Goal: Task Accomplishment & Management: Manage account settings

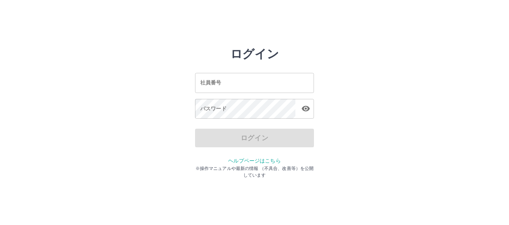
click at [235, 83] on input "社員番号" at bounding box center [254, 83] width 119 height 20
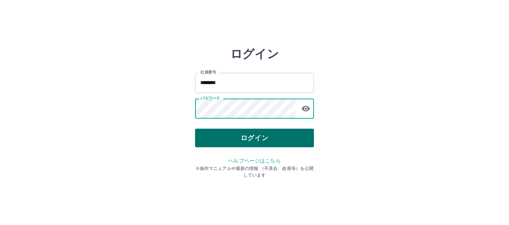
click at [245, 135] on button "ログイン" at bounding box center [254, 138] width 119 height 19
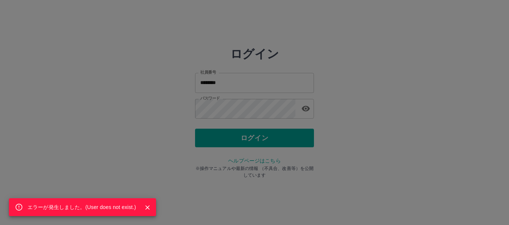
click at [245, 110] on div "エラーが発生しました。( User does not exist. )" at bounding box center [254, 112] width 509 height 225
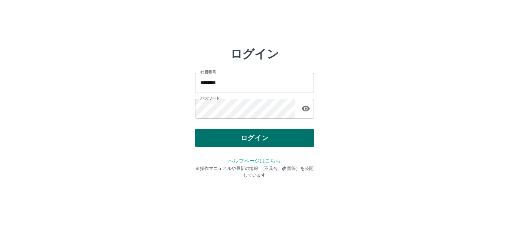
click at [253, 136] on button "ログイン" at bounding box center [254, 138] width 119 height 19
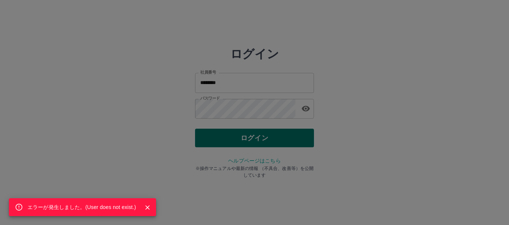
click at [253, 136] on div "エラーが発生しました。( User does not exist. )" at bounding box center [254, 112] width 509 height 225
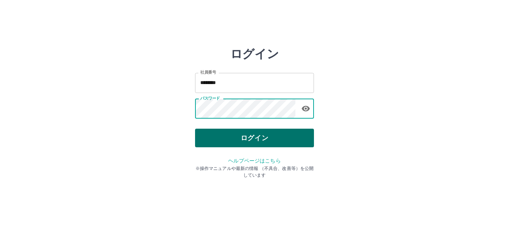
click at [252, 140] on button "ログイン" at bounding box center [254, 138] width 119 height 19
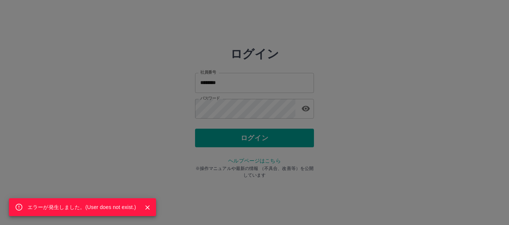
click at [241, 83] on div "エラーが発生しました。( User does not exist. )" at bounding box center [254, 112] width 509 height 225
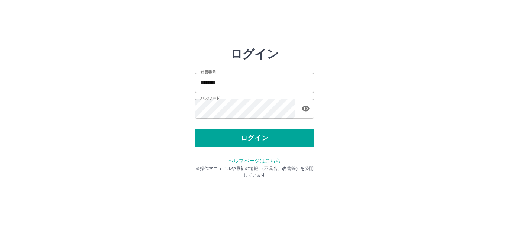
click at [241, 83] on input "********" at bounding box center [254, 83] width 119 height 20
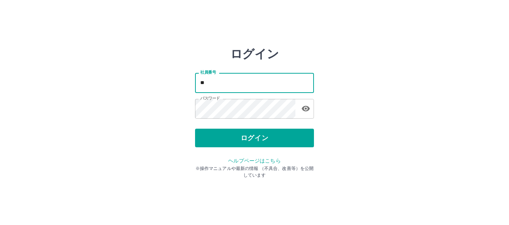
type input "*"
type input "*******"
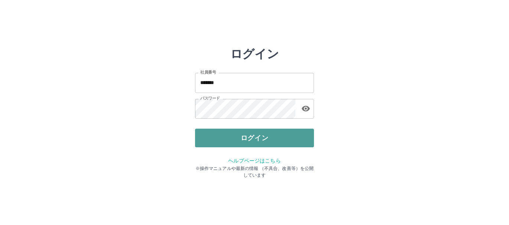
click at [234, 138] on button "ログイン" at bounding box center [254, 138] width 119 height 19
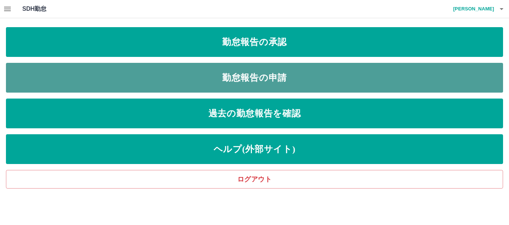
click at [192, 74] on link "勤怠報告の申請" at bounding box center [254, 78] width 497 height 30
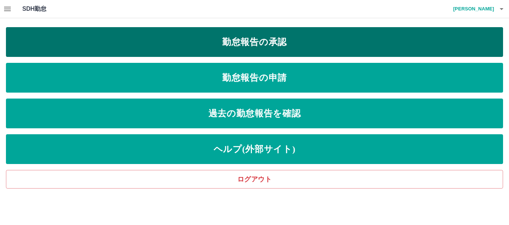
click at [183, 37] on link "勤怠報告の承認" at bounding box center [254, 42] width 497 height 30
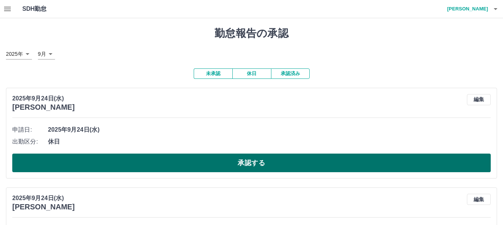
click at [268, 157] on button "承認する" at bounding box center [251, 162] width 478 height 19
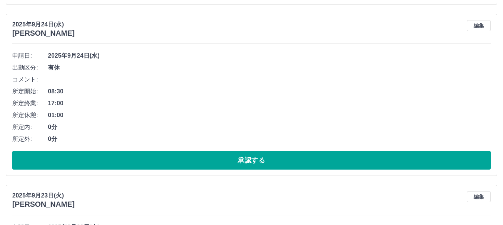
scroll to position [186, 0]
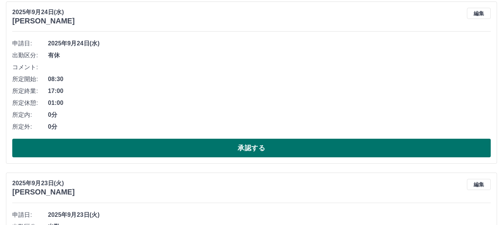
click at [256, 152] on button "承認する" at bounding box center [251, 148] width 478 height 19
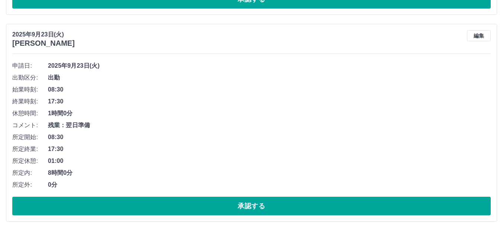
scroll to position [201, 0]
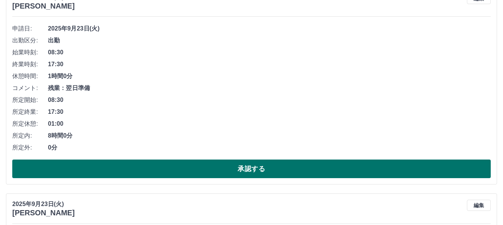
click at [256, 172] on button "承認する" at bounding box center [251, 168] width 478 height 19
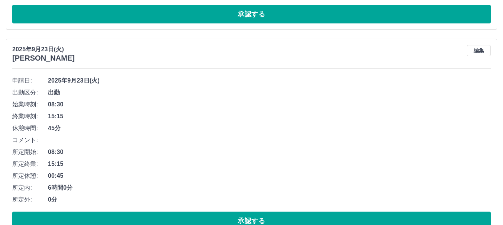
scroll to position [186, 0]
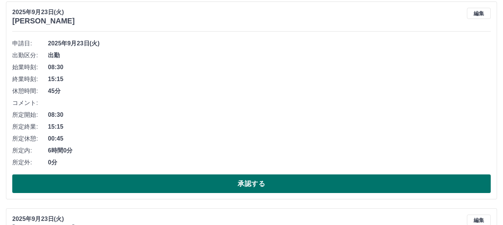
click at [259, 182] on button "承認する" at bounding box center [251, 183] width 478 height 19
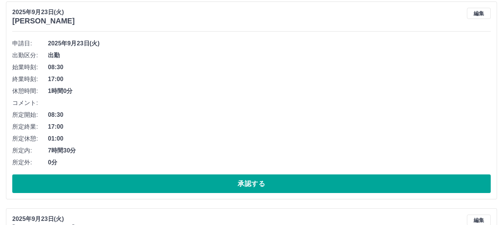
click at [259, 182] on button "承認する" at bounding box center [251, 183] width 478 height 19
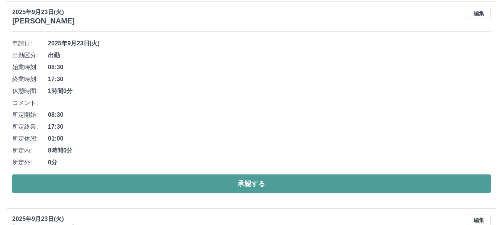
click at [261, 179] on button "承認する" at bounding box center [251, 183] width 478 height 19
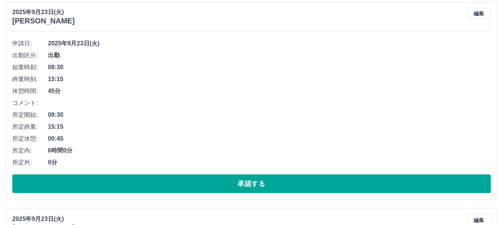
scroll to position [223, 0]
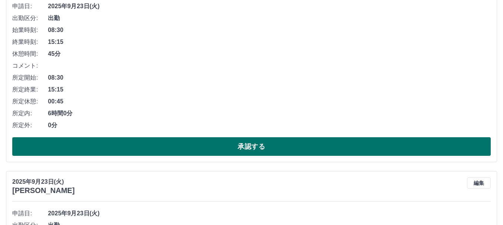
click at [264, 150] on button "承認する" at bounding box center [251, 146] width 478 height 19
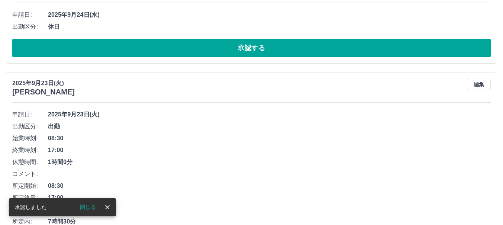
scroll to position [128, 0]
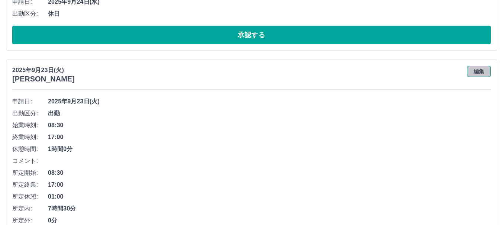
click at [480, 72] on button "編集" at bounding box center [479, 71] width 24 height 11
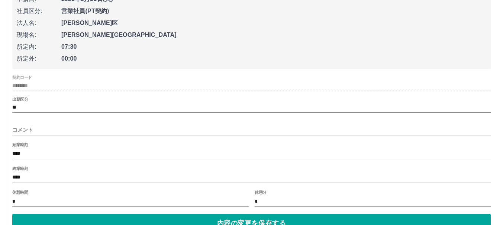
scroll to position [276, 0]
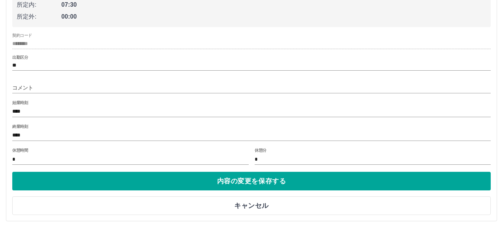
click at [28, 136] on input "****" at bounding box center [251, 135] width 478 height 11
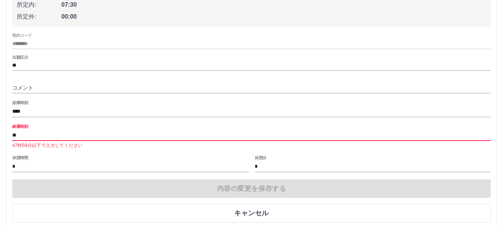
type input "*"
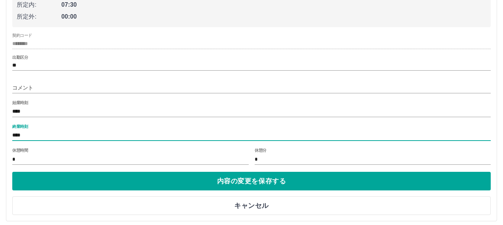
type input "****"
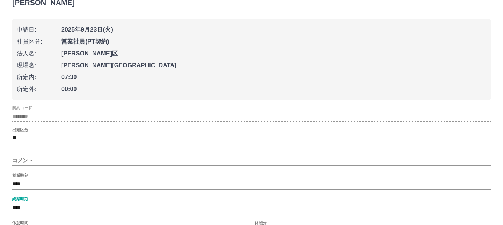
scroll to position [202, 0]
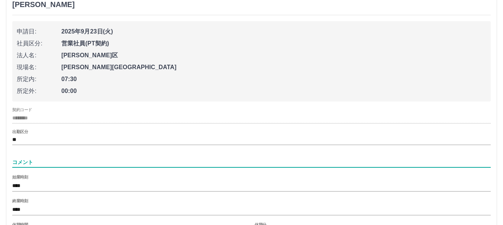
click at [23, 158] on input "コメント" at bounding box center [251, 162] width 478 height 11
type input "*"
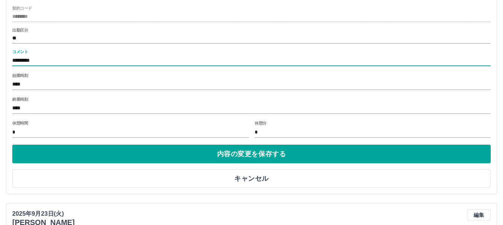
scroll to position [314, 0]
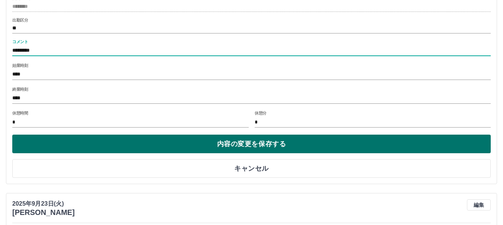
type input "*********"
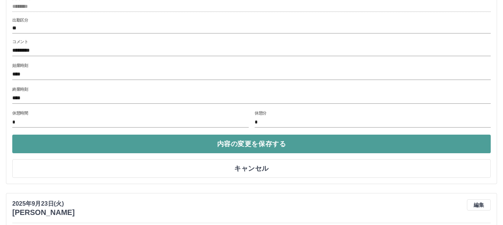
click at [174, 143] on button "内容の変更を保存する" at bounding box center [251, 144] width 478 height 19
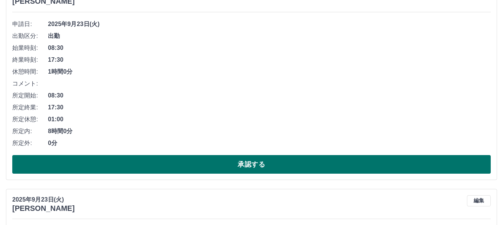
scroll to position [425, 0]
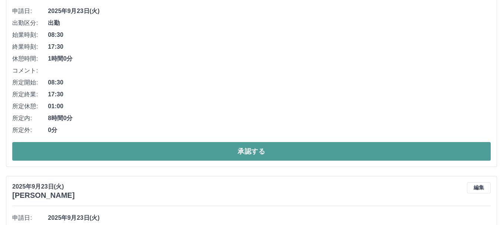
click at [204, 149] on button "承認する" at bounding box center [251, 151] width 478 height 19
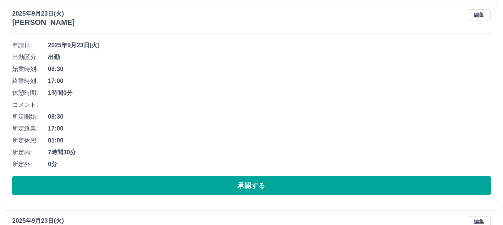
scroll to position [404, 0]
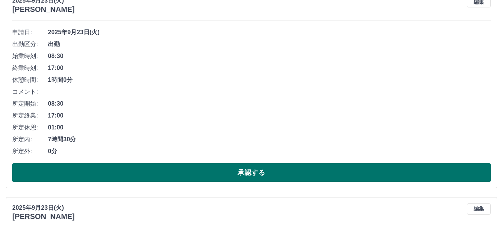
click at [219, 170] on button "承認する" at bounding box center [251, 172] width 478 height 19
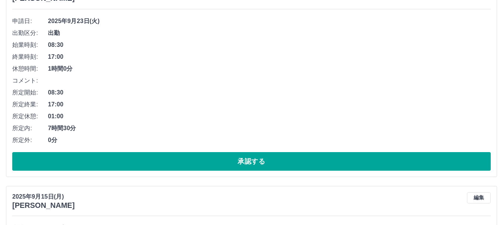
scroll to position [420, 0]
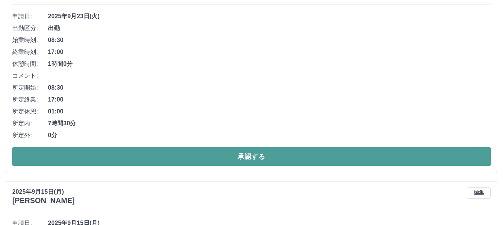
click at [217, 154] on button "承認する" at bounding box center [251, 156] width 478 height 19
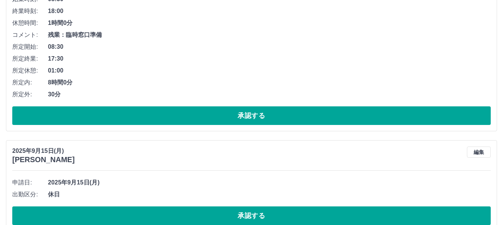
scroll to position [287, 0]
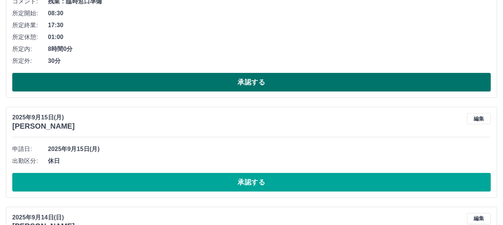
click at [210, 87] on button "承認する" at bounding box center [251, 82] width 478 height 19
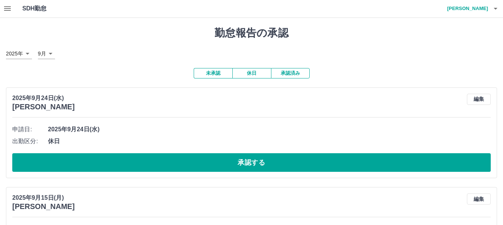
scroll to position [0, 0]
